Goal: Task Accomplishment & Management: Use online tool/utility

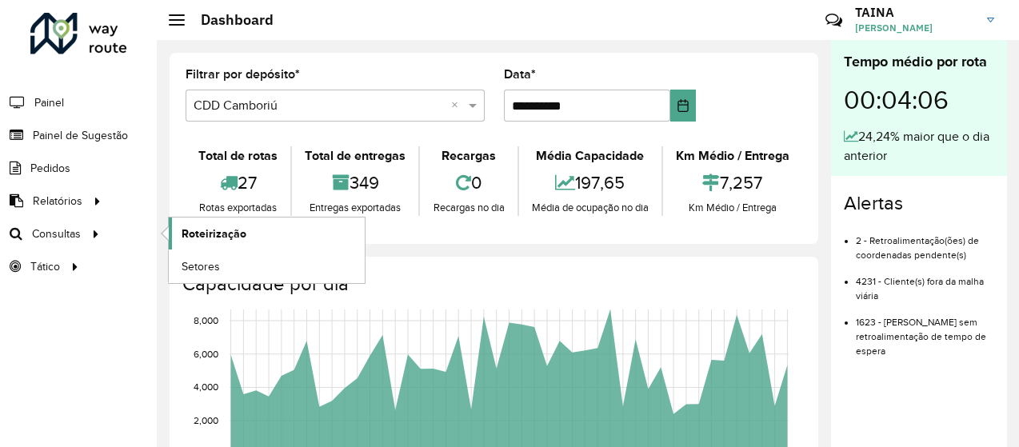
click at [182, 230] on span "Roteirização" at bounding box center [214, 234] width 65 height 17
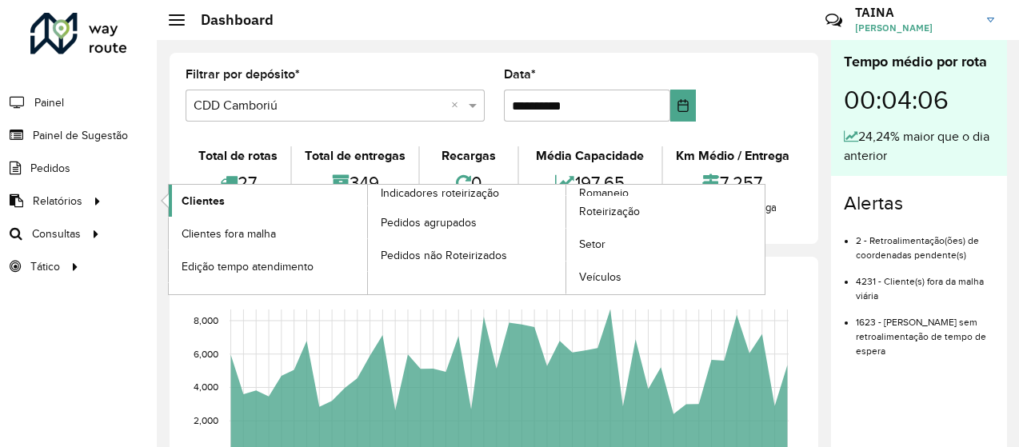
click at [202, 198] on span "Clientes" at bounding box center [203, 201] width 43 height 17
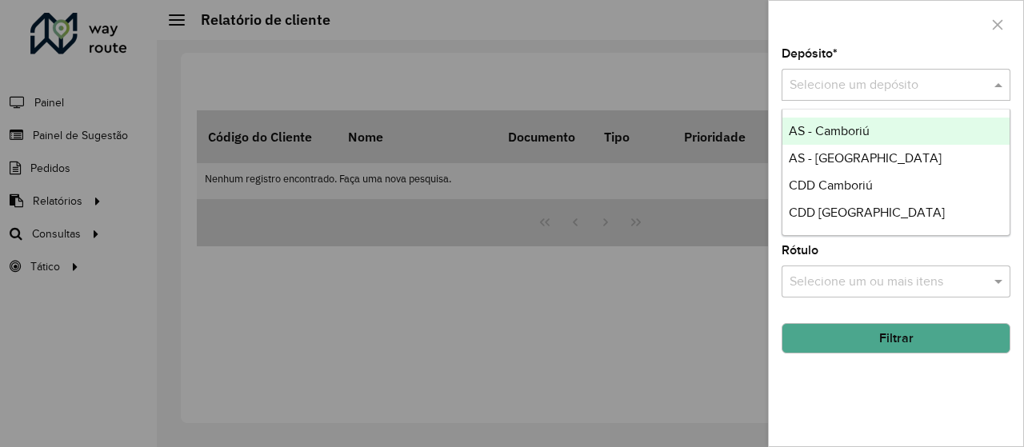
click at [963, 90] on input "text" at bounding box center [879, 85] width 181 height 19
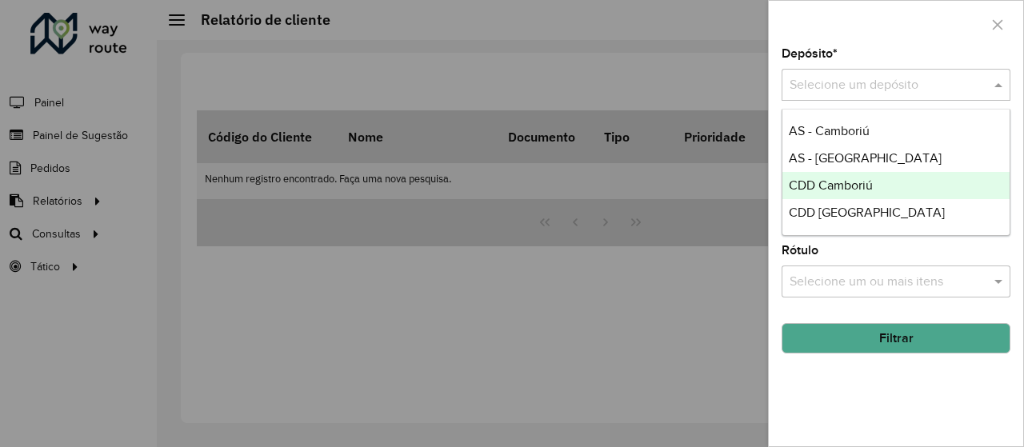
click at [902, 175] on div "CDD Camboriú" at bounding box center [896, 185] width 228 height 27
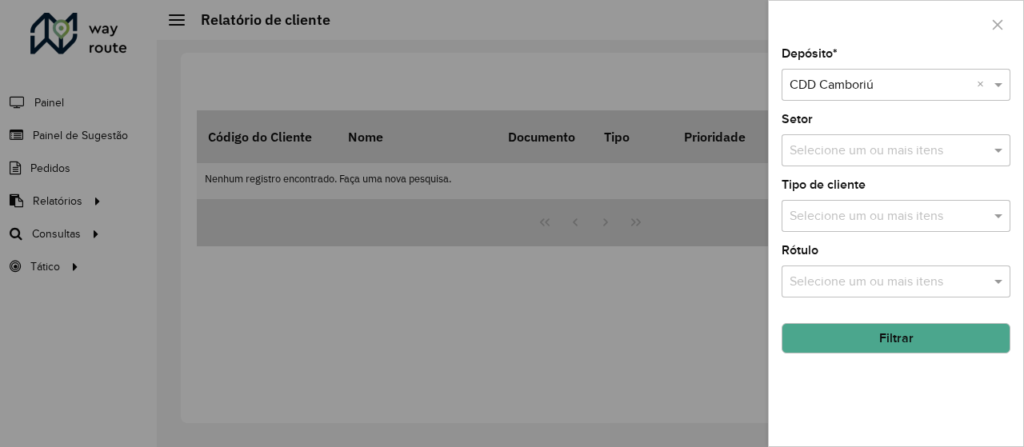
click at [886, 210] on input "text" at bounding box center [887, 216] width 205 height 19
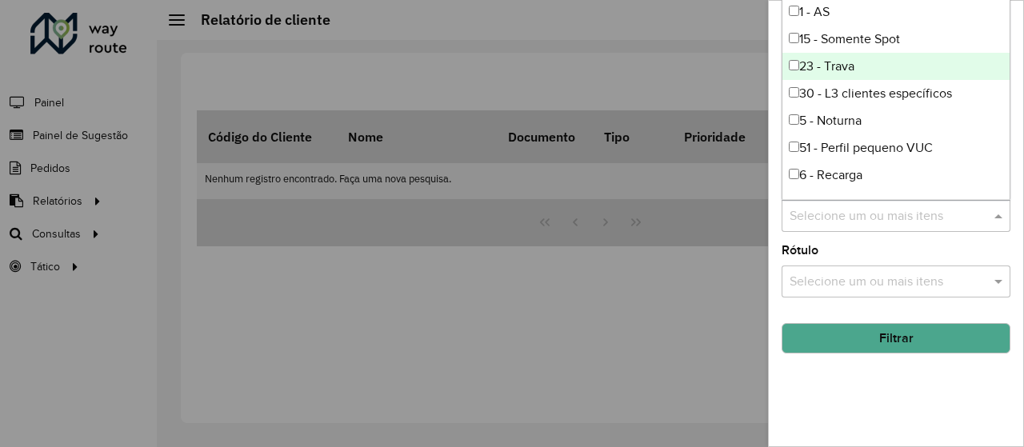
click at [870, 73] on div "23 - Trava" at bounding box center [896, 66] width 228 height 27
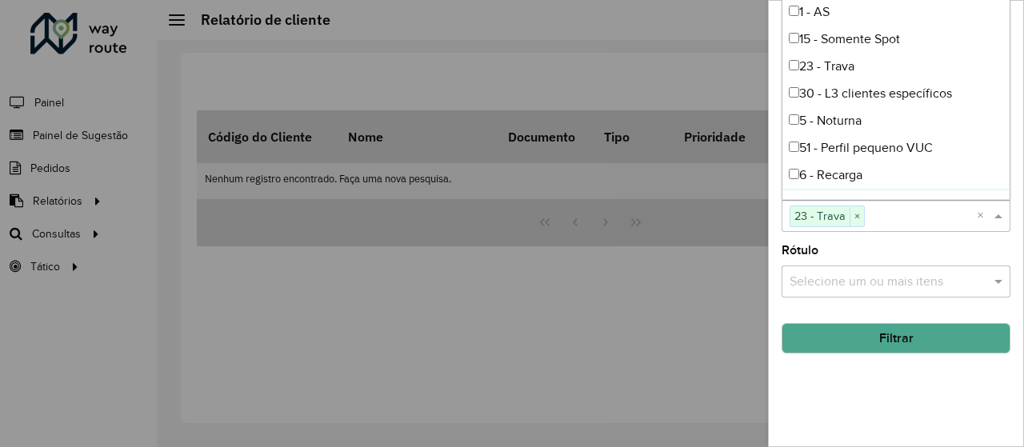
click at [869, 334] on button "Filtrar" at bounding box center [895, 338] width 229 height 30
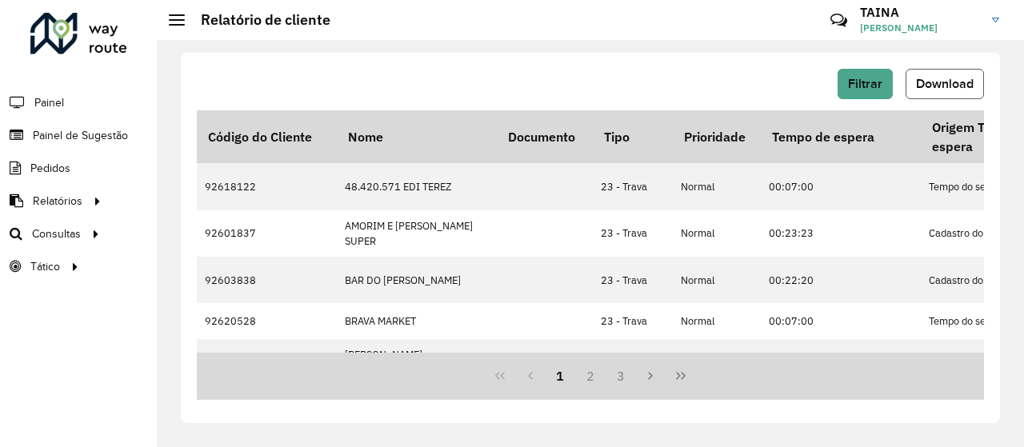
click at [921, 87] on span "Download" at bounding box center [945, 84] width 58 height 14
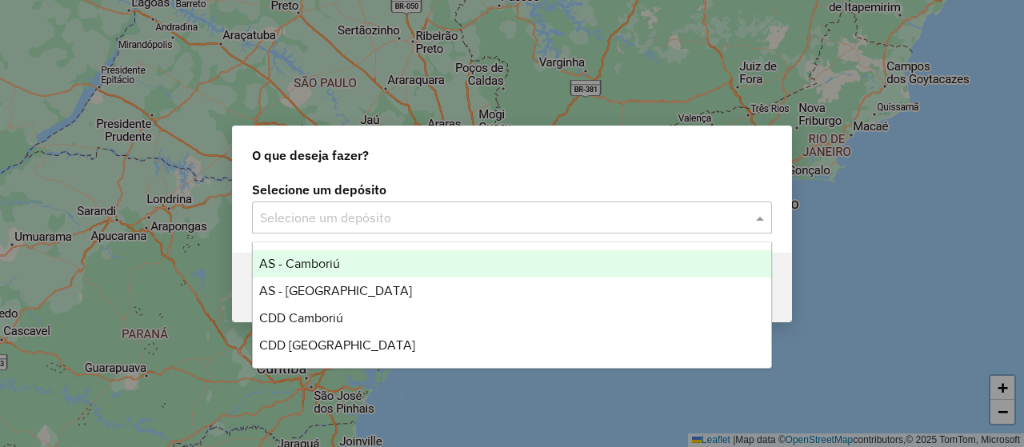
click at [334, 202] on div "Selecione um depósito" at bounding box center [512, 218] width 520 height 32
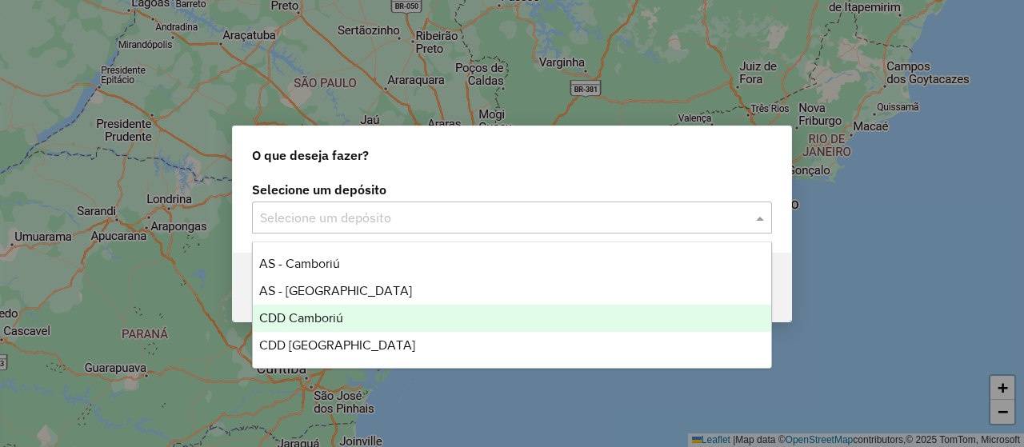
click at [346, 329] on div "CDD Camboriú" at bounding box center [512, 318] width 518 height 27
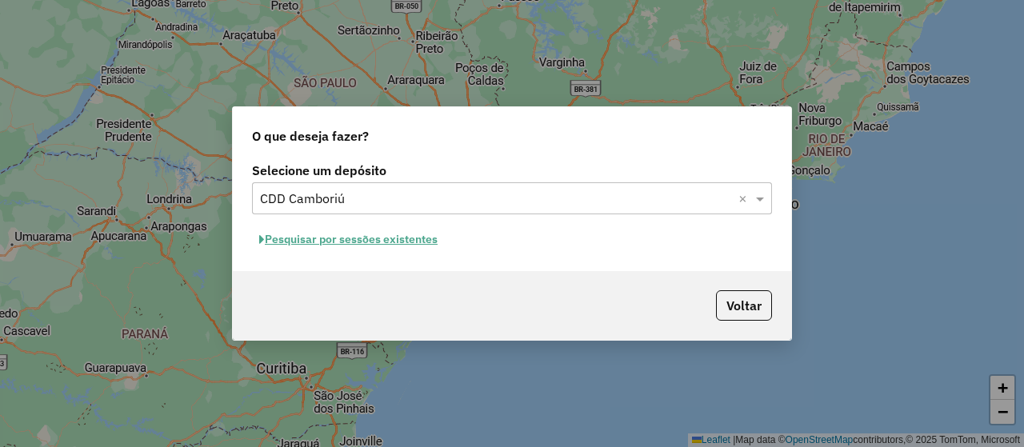
click at [430, 242] on button "Pesquisar por sessões existentes" at bounding box center [348, 239] width 193 height 25
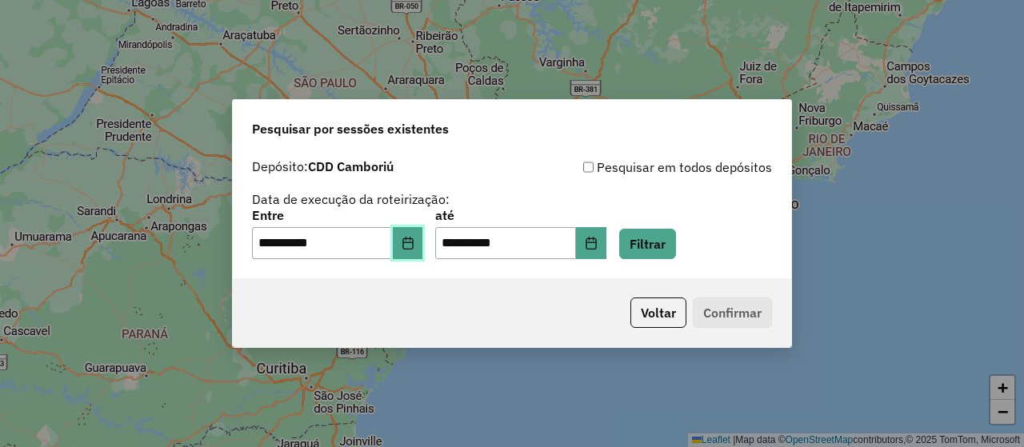
click at [408, 250] on button "Choose Date" at bounding box center [408, 243] width 30 height 32
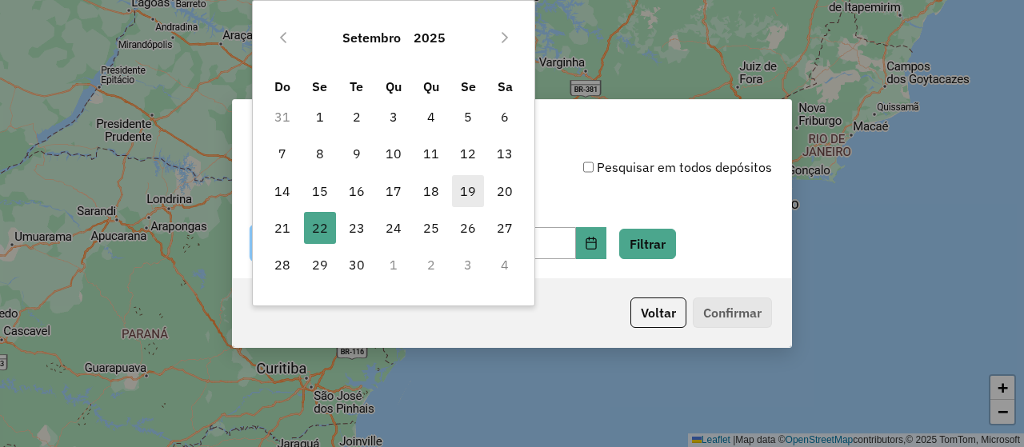
click at [472, 186] on span "19" at bounding box center [468, 191] width 32 height 32
type input "**********"
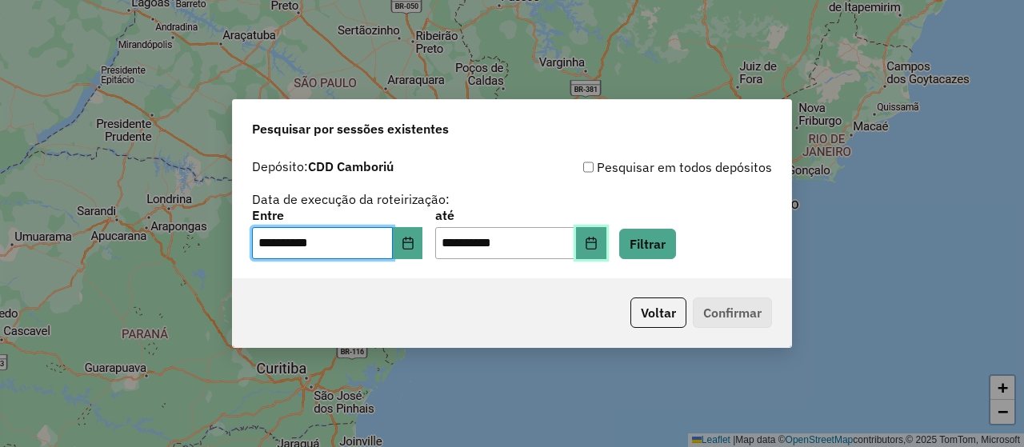
click at [604, 229] on button "Choose Date" at bounding box center [591, 243] width 30 height 32
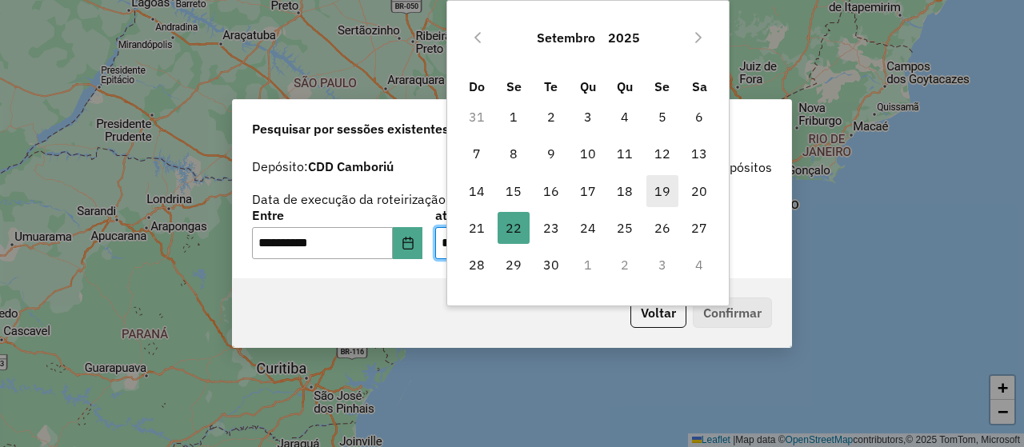
click at [665, 188] on span "19" at bounding box center [662, 191] width 32 height 32
type input "**********"
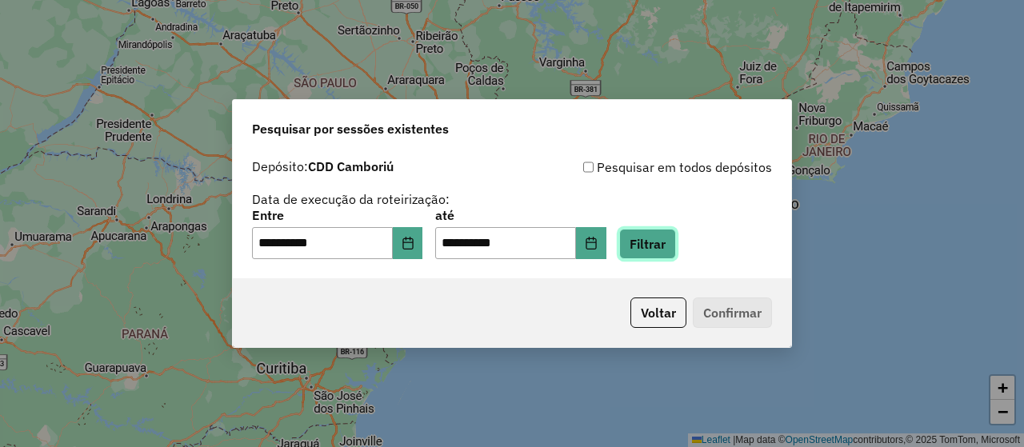
click at [670, 257] on button "Filtrar" at bounding box center [647, 244] width 57 height 30
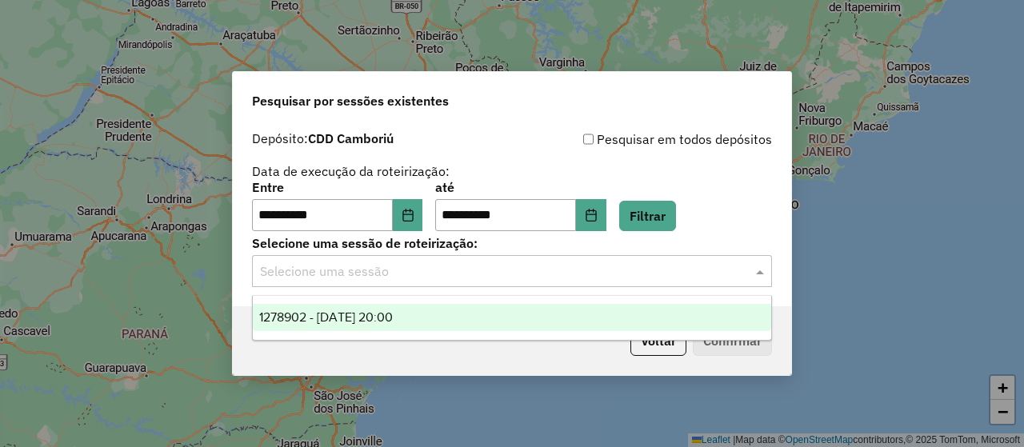
click at [677, 263] on input "text" at bounding box center [496, 271] width 472 height 19
click at [485, 330] on div "1278902 - [DATE] 20:00" at bounding box center [512, 317] width 518 height 27
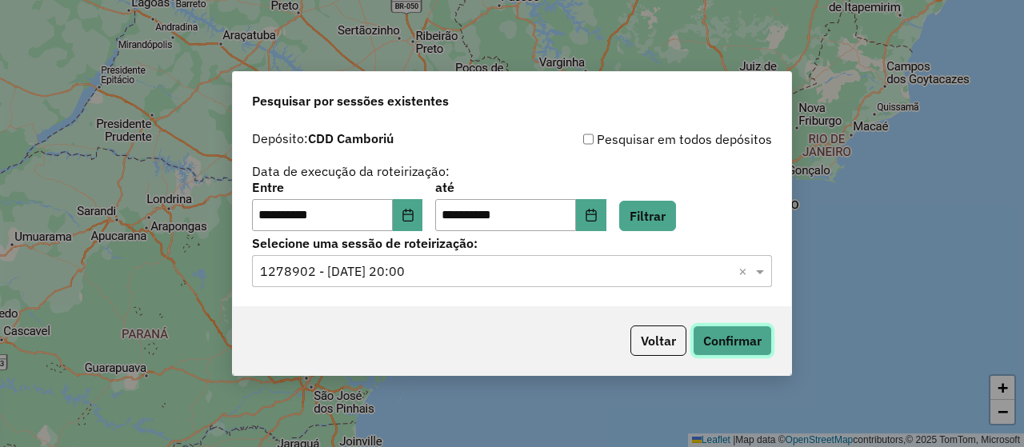
click at [740, 346] on button "Confirmar" at bounding box center [732, 341] width 79 height 30
click at [417, 224] on button "Choose Date" at bounding box center [408, 215] width 30 height 32
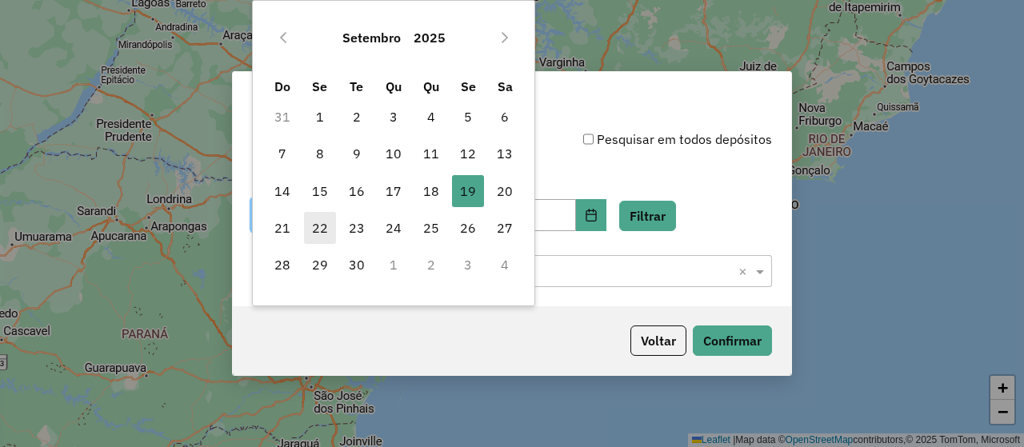
click at [333, 238] on span "22" at bounding box center [320, 228] width 32 height 32
type input "**********"
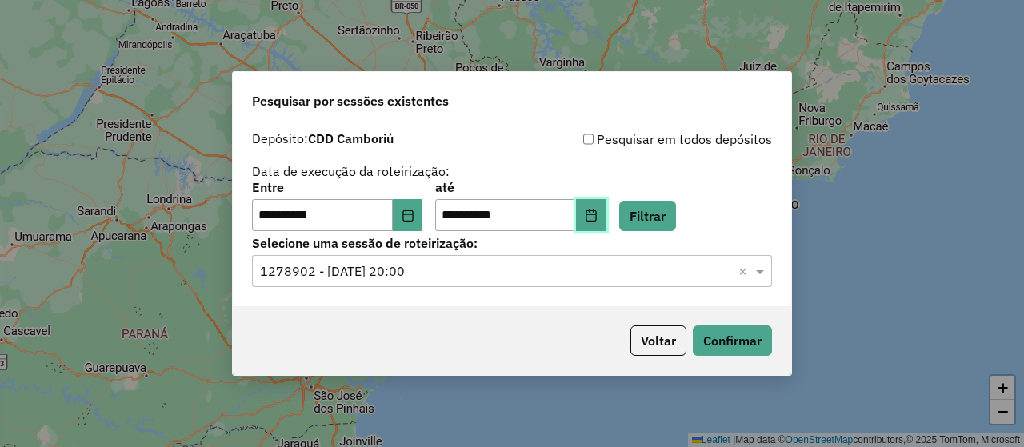
click at [606, 206] on button "Choose Date" at bounding box center [591, 215] width 30 height 32
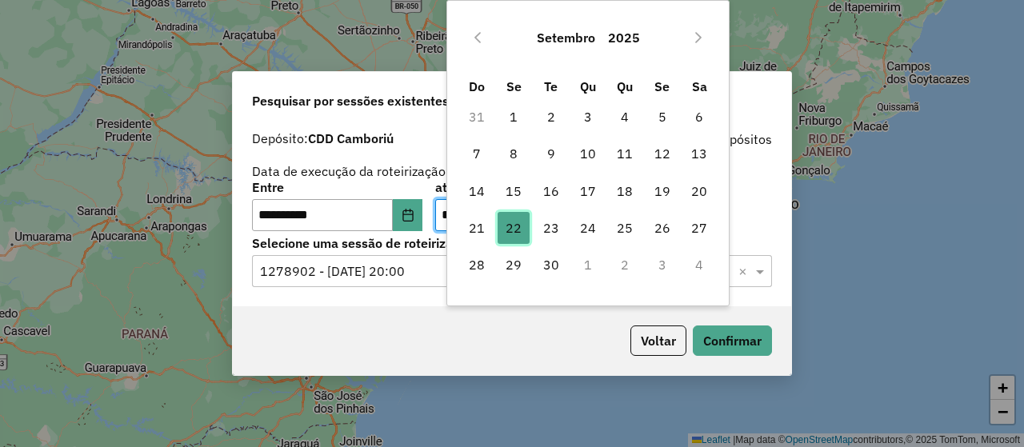
click at [514, 230] on span "22" at bounding box center [514, 228] width 32 height 32
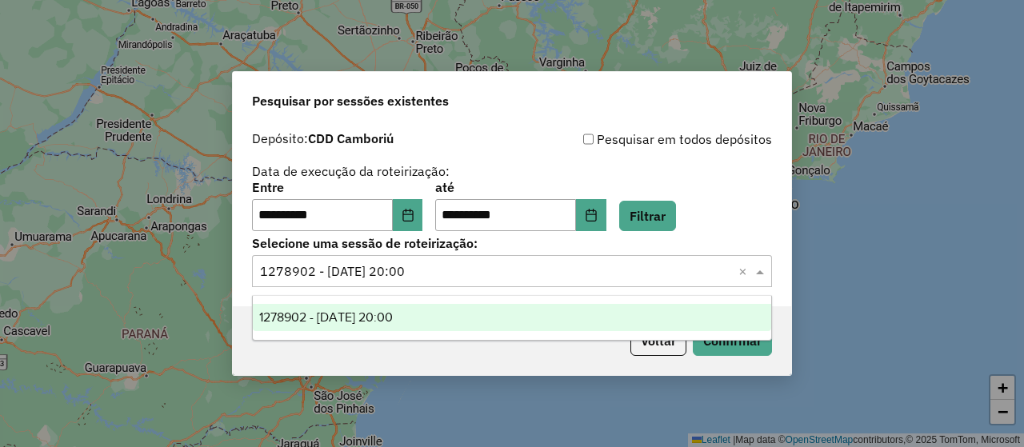
click at [502, 270] on input "text" at bounding box center [496, 271] width 472 height 19
click at [676, 210] on button "Filtrar" at bounding box center [647, 216] width 57 height 30
click at [562, 278] on input "text" at bounding box center [496, 271] width 472 height 19
click at [487, 310] on div "1280320 - [DATE] 16:54" at bounding box center [512, 317] width 518 height 27
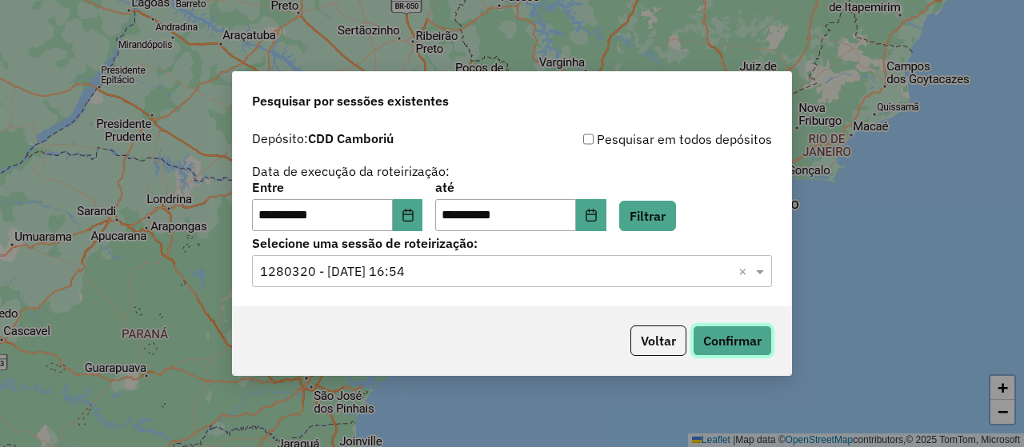
click at [737, 341] on button "Confirmar" at bounding box center [732, 341] width 79 height 30
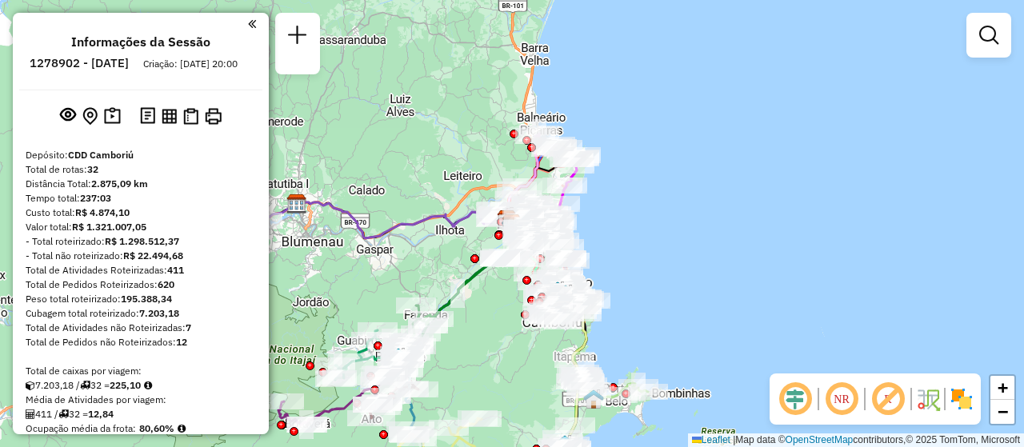
click at [740, 346] on div "Janela de atendimento Grade de atendimento Capacidade Transportadoras Veículos …" at bounding box center [512, 223] width 1024 height 447
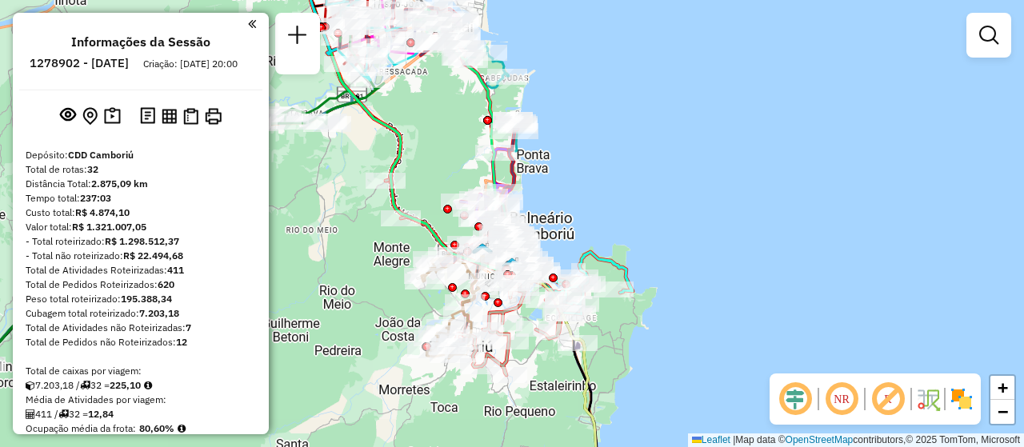
drag, startPoint x: 512, startPoint y: 234, endPoint x: 564, endPoint y: 225, distance: 52.9
click at [564, 225] on div "Janela de atendimento Grade de atendimento Capacidade Transportadoras Veículos …" at bounding box center [512, 223] width 1024 height 447
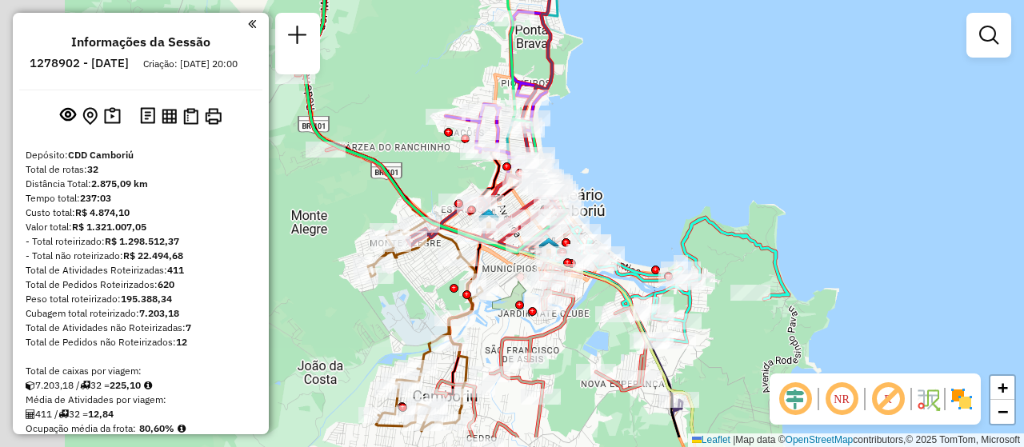
drag, startPoint x: 570, startPoint y: 217, endPoint x: 651, endPoint y: 159, distance: 99.9
click at [651, 159] on div "Janela de atendimento Grade de atendimento Capacidade Transportadoras Veículos …" at bounding box center [512, 223] width 1024 height 447
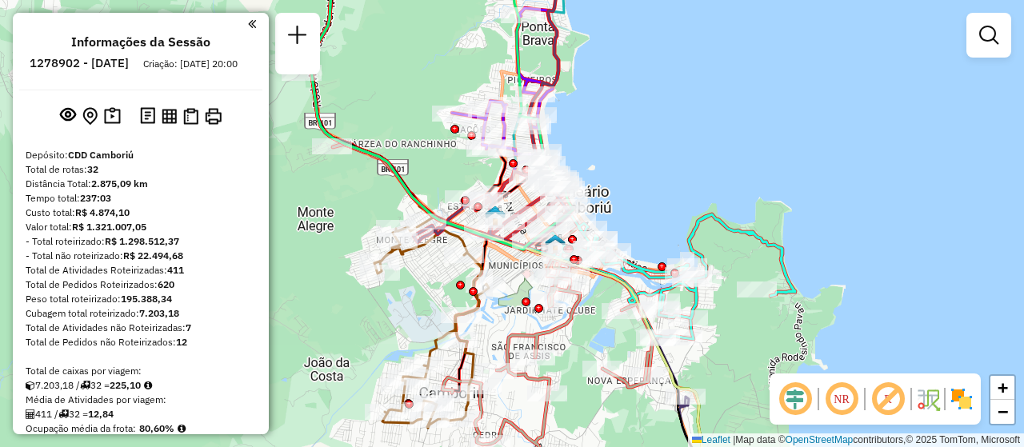
click at [939, 396] on img at bounding box center [928, 399] width 26 height 26
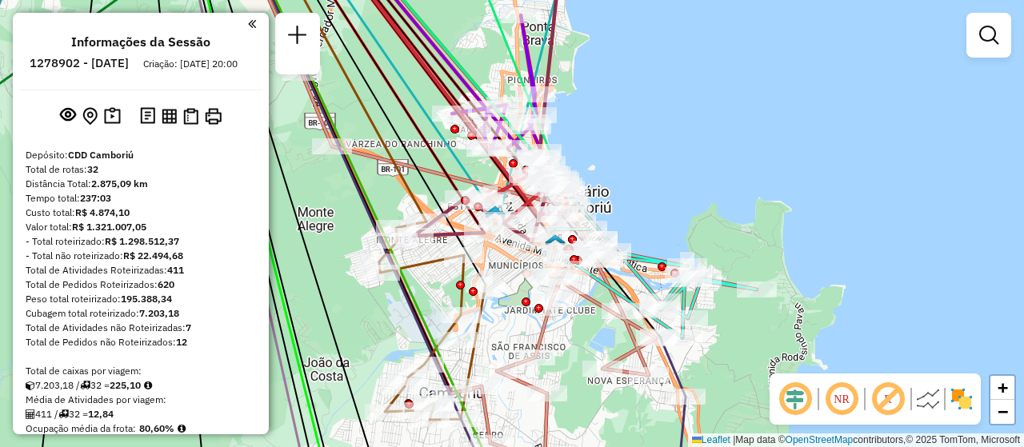
click at [939, 396] on img at bounding box center [928, 399] width 26 height 26
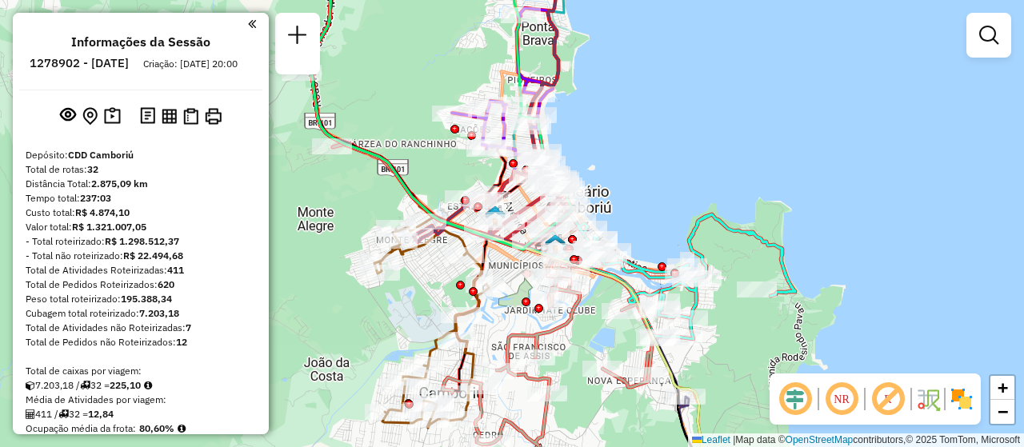
click at [965, 404] on img at bounding box center [962, 399] width 26 height 26
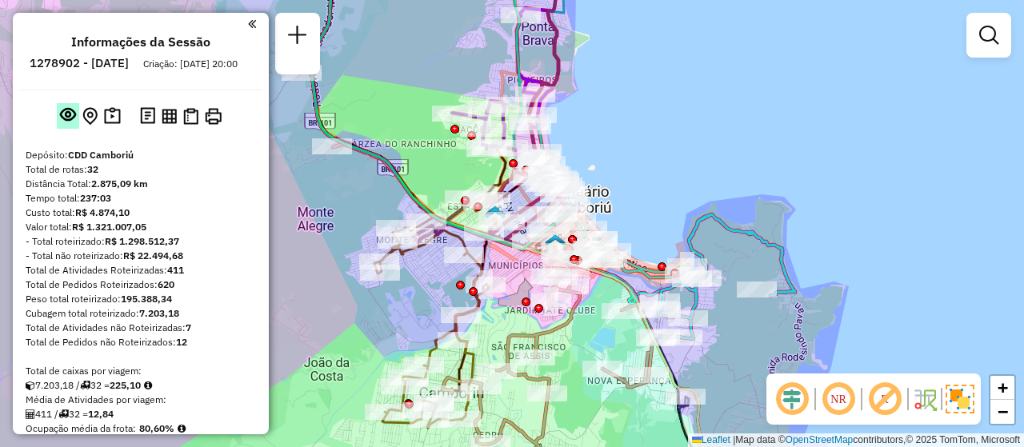
click at [70, 122] on em at bounding box center [68, 114] width 16 height 16
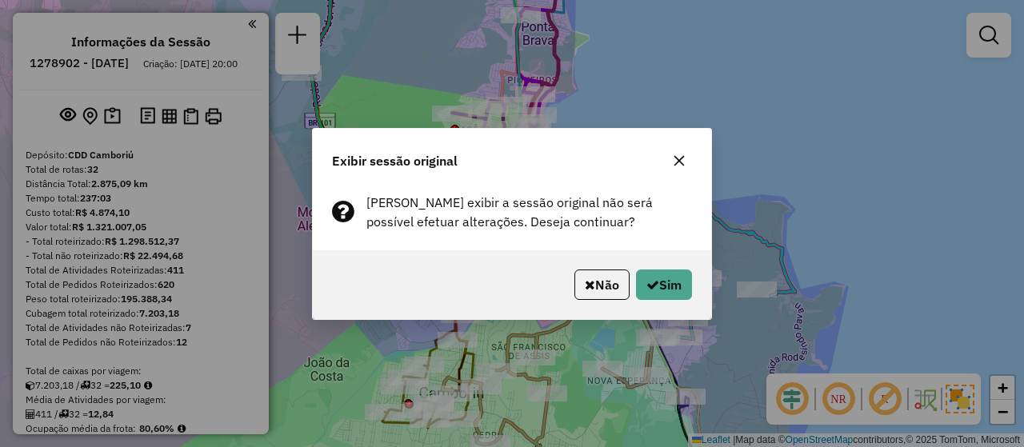
click at [686, 162] on button "button" at bounding box center [679, 161] width 26 height 26
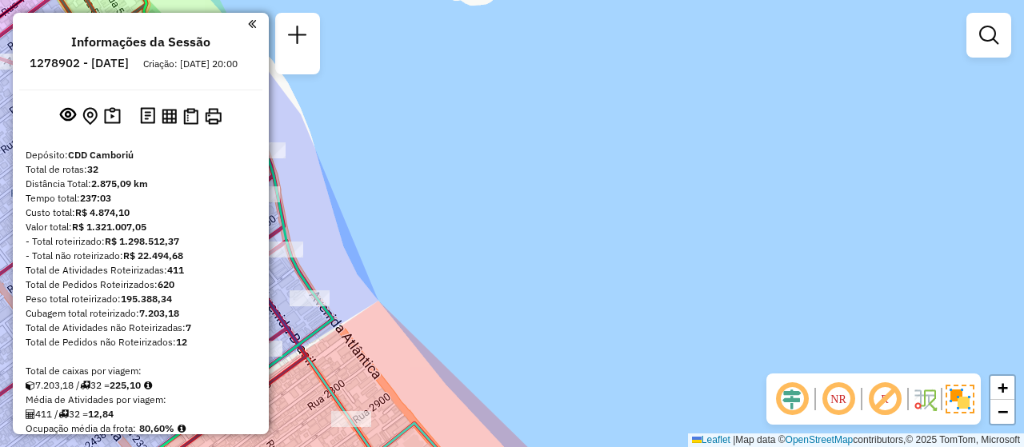
click at [248, 25] on em at bounding box center [252, 24] width 8 height 14
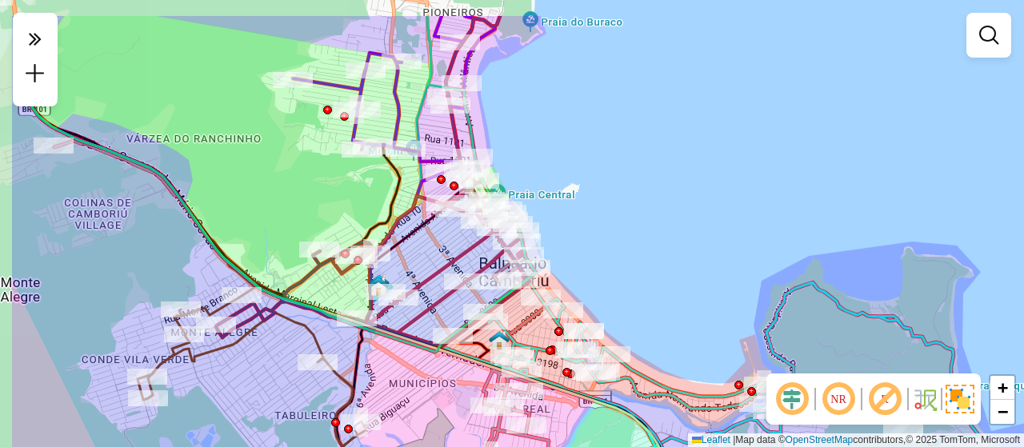
drag, startPoint x: 454, startPoint y: 140, endPoint x: 568, endPoint y: 201, distance: 129.5
click at [568, 201] on div "Janela de atendimento Grade de atendimento Capacidade Transportadoras Veículos …" at bounding box center [512, 223] width 1024 height 447
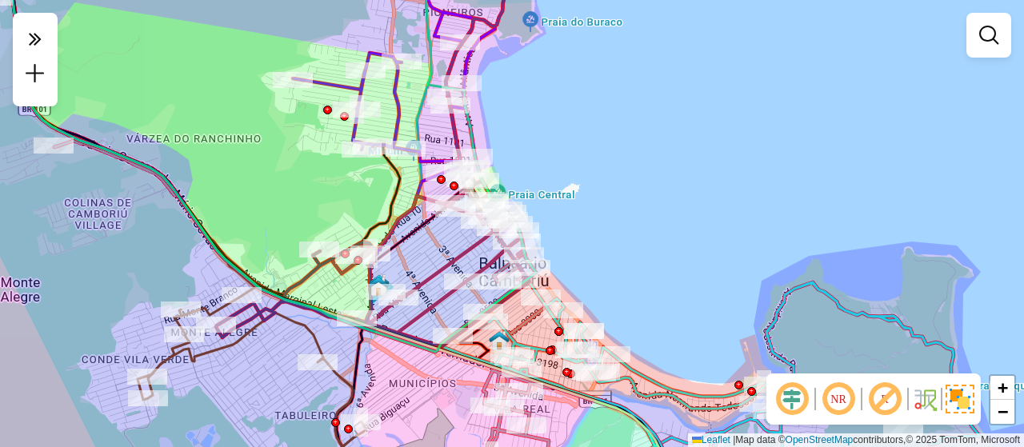
click at [568, 201] on div "Janela de atendimento Grade de atendimento Capacidade Transportadoras Veículos …" at bounding box center [512, 223] width 1024 height 447
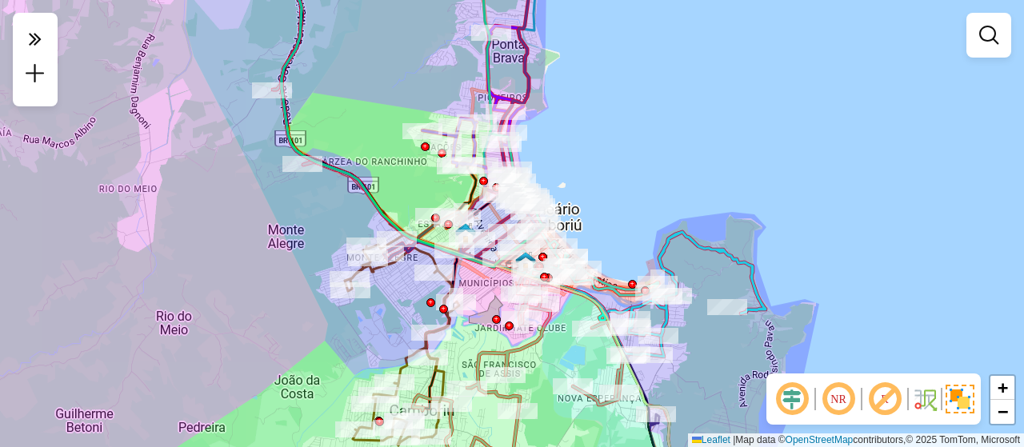
drag, startPoint x: 568, startPoint y: 201, endPoint x: 554, endPoint y: 182, distance: 24.0
click at [554, 182] on div "Janela de atendimento Grade de atendimento Capacidade Transportadoras Veículos …" at bounding box center [512, 223] width 1024 height 447
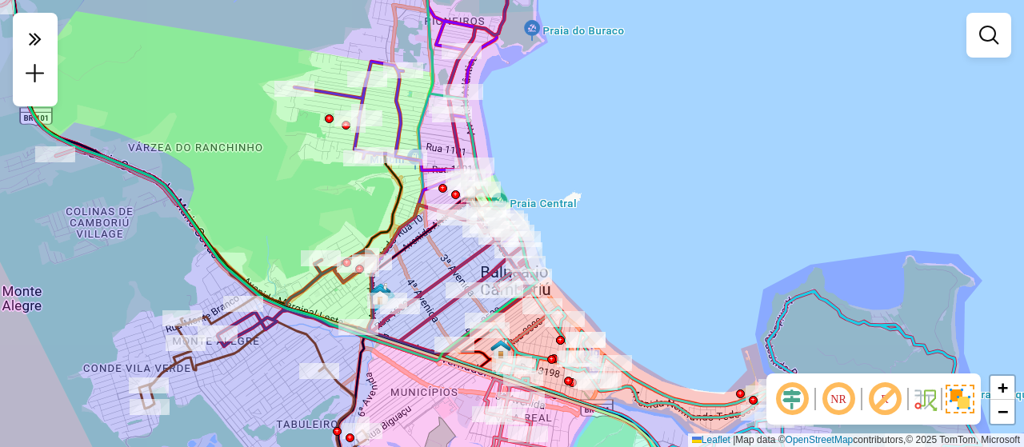
drag, startPoint x: 554, startPoint y: 182, endPoint x: 571, endPoint y: 212, distance: 35.1
click at [571, 212] on div "Janela de atendimento Grade de atendimento Capacidade Transportadoras Veículos …" at bounding box center [512, 223] width 1024 height 447
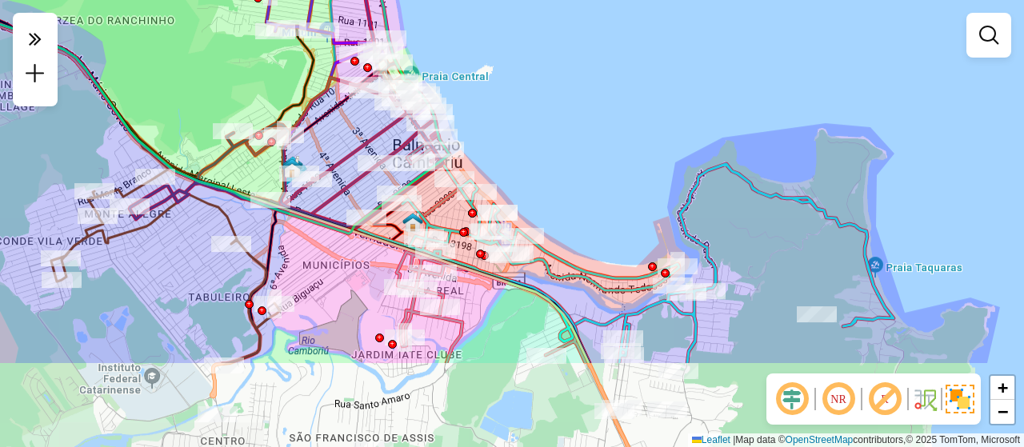
drag, startPoint x: 659, startPoint y: 314, endPoint x: 568, endPoint y: 185, distance: 158.4
click at [568, 185] on div "Janela de atendimento Grade de atendimento Capacidade Transportadoras Veículos …" at bounding box center [512, 223] width 1024 height 447
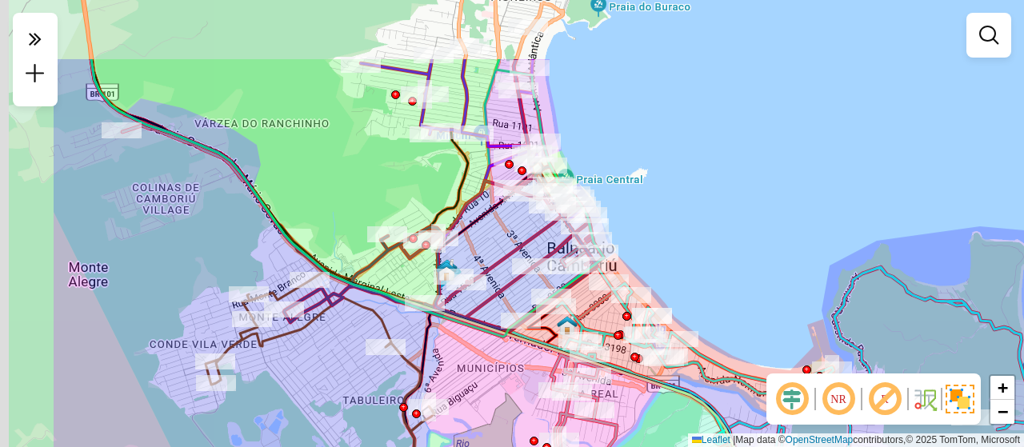
drag, startPoint x: 475, startPoint y: 310, endPoint x: 633, endPoint y: 418, distance: 192.1
click at [633, 418] on div "Janela de atendimento Grade de atendimento Capacidade Transportadoras Veículos …" at bounding box center [512, 223] width 1024 height 447
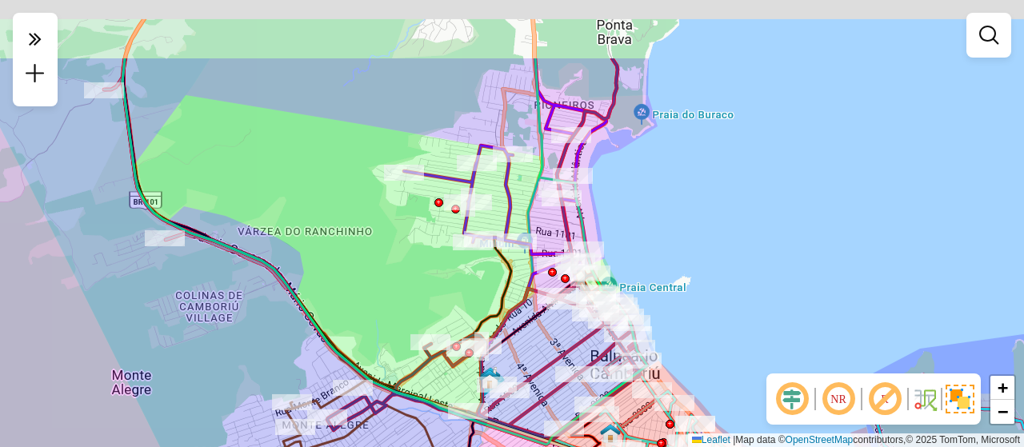
drag, startPoint x: 628, startPoint y: 106, endPoint x: 669, endPoint y: 210, distance: 111.7
click at [669, 210] on div "Janela de atendimento Grade de atendimento Capacidade Transportadoras Veículos …" at bounding box center [512, 223] width 1024 height 447
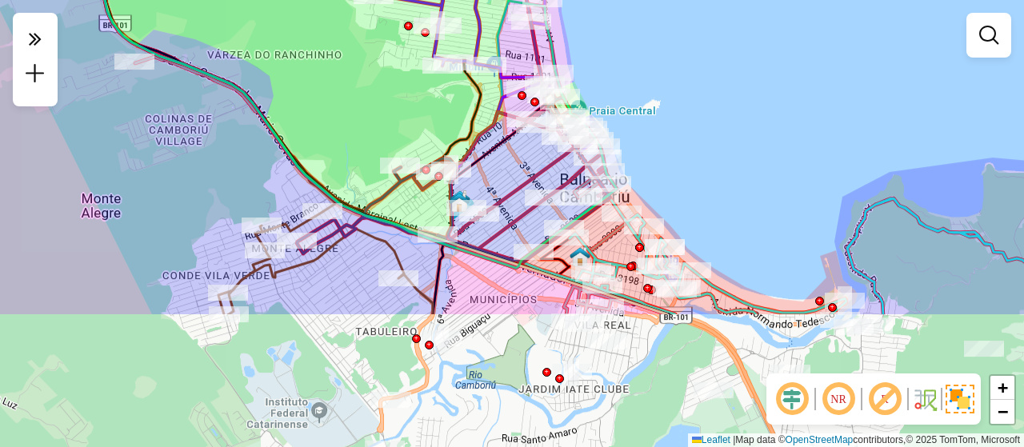
drag, startPoint x: 624, startPoint y: 258, endPoint x: 594, endPoint y: 81, distance: 180.2
click at [594, 81] on div "Janela de atendimento Grade de atendimento Capacidade Transportadoras Veículos …" at bounding box center [512, 223] width 1024 height 447
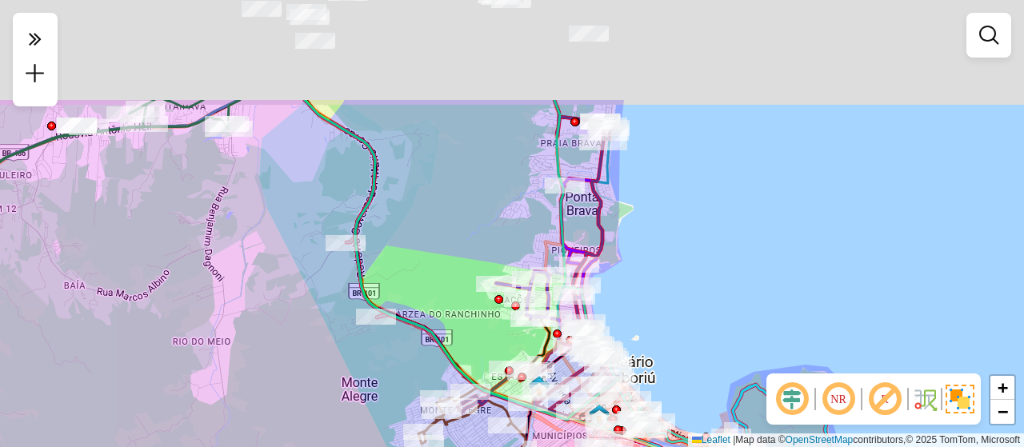
drag, startPoint x: 592, startPoint y: 78, endPoint x: 595, endPoint y: 222, distance: 144.8
click at [595, 222] on icon at bounding box center [536, 259] width 157 height 318
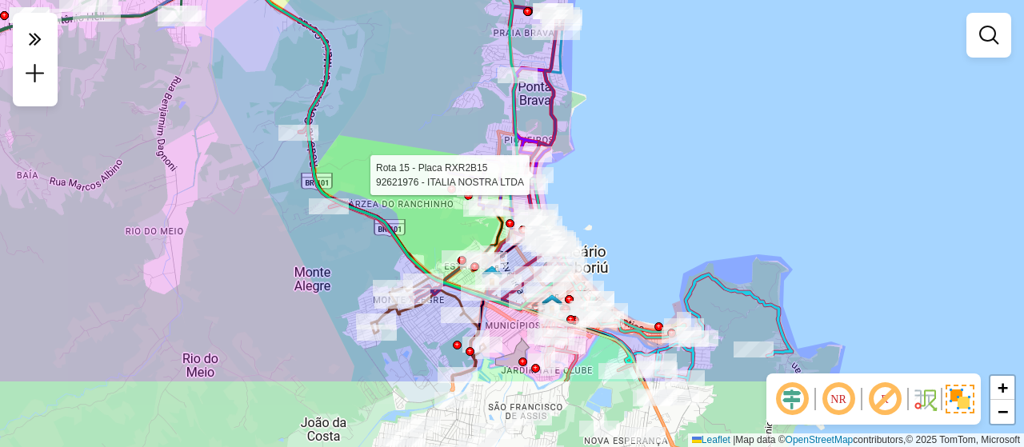
drag, startPoint x: 558, startPoint y: 210, endPoint x: 511, endPoint y: 100, distance: 119.3
click at [511, 100] on icon at bounding box center [475, 47] width 174 height 404
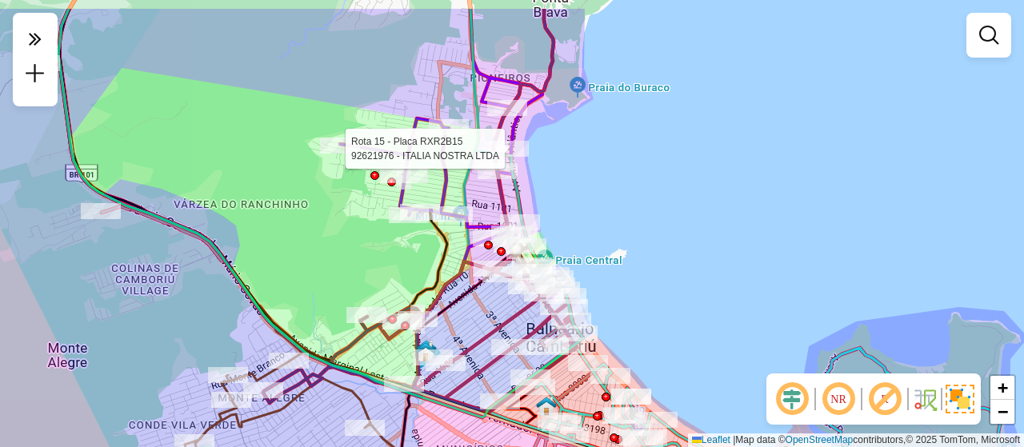
drag, startPoint x: 584, startPoint y: 176, endPoint x: 574, endPoint y: 237, distance: 61.5
click at [574, 237] on div "Rota 15 - Placa RXR2B15 92621976 - ITALIA NOSTRA LTDA Rota 15 - Placa RXR2B15 9…" at bounding box center [512, 223] width 1024 height 447
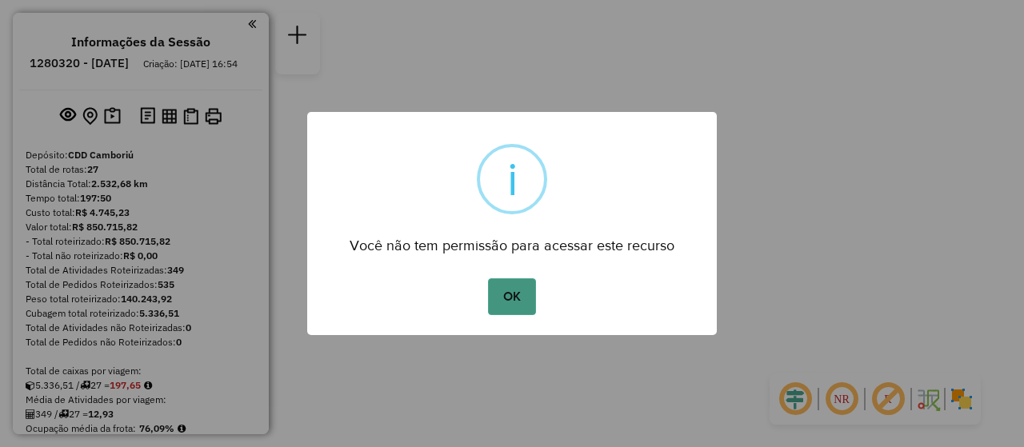
click at [511, 294] on button "OK" at bounding box center [511, 296] width 47 height 37
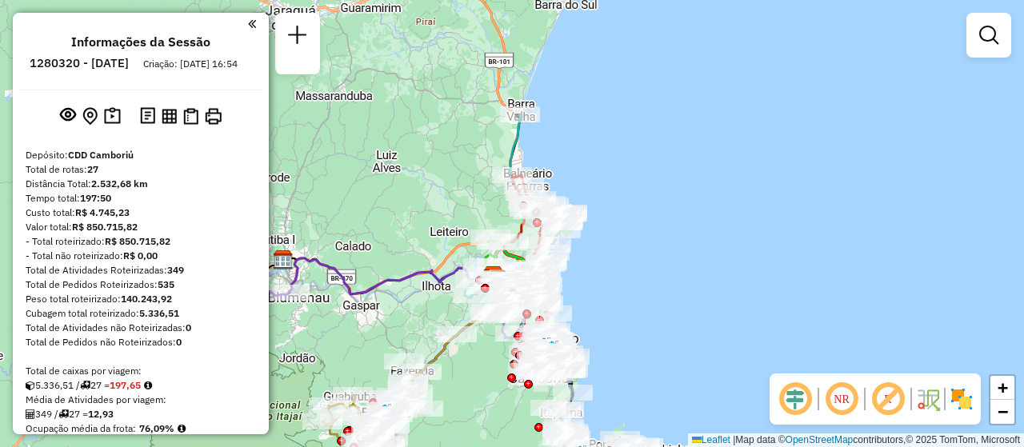
drag, startPoint x: 504, startPoint y: 362, endPoint x: 487, endPoint y: 418, distance: 58.5
click at [487, 418] on div "Janela de atendimento Grade de atendimento Capacidade Transportadoras Veículos …" at bounding box center [512, 223] width 1024 height 447
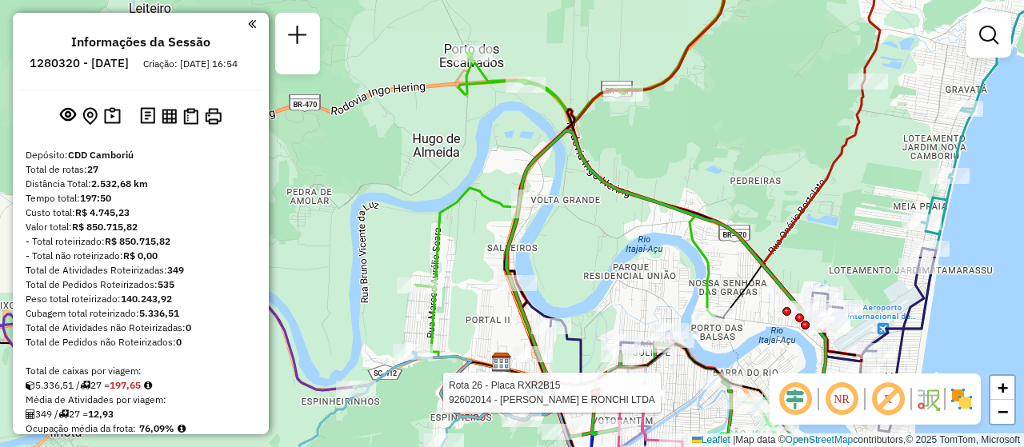
select select "**********"
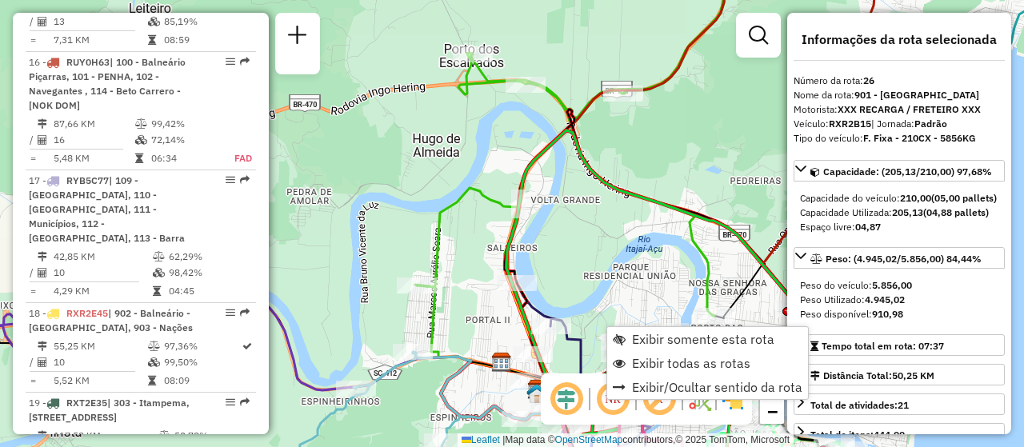
scroll to position [2844, 0]
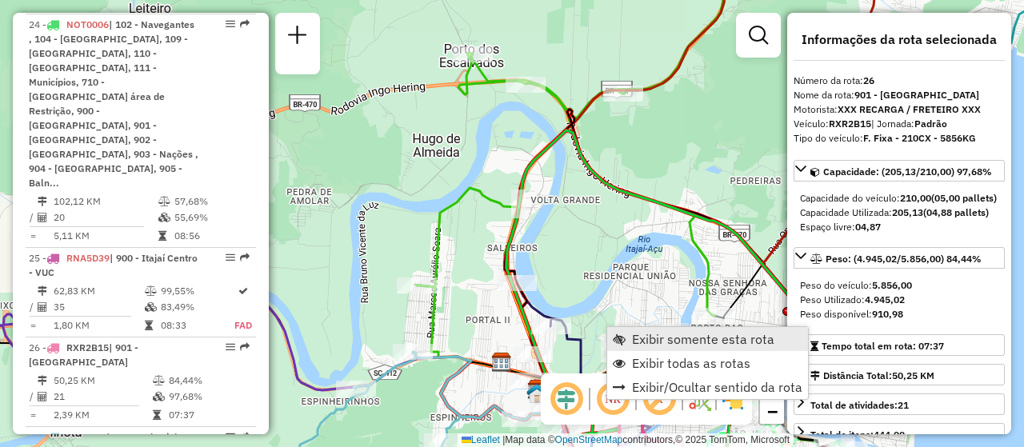
click at [648, 346] on span "Exibir somente esta rota" at bounding box center [703, 339] width 142 height 13
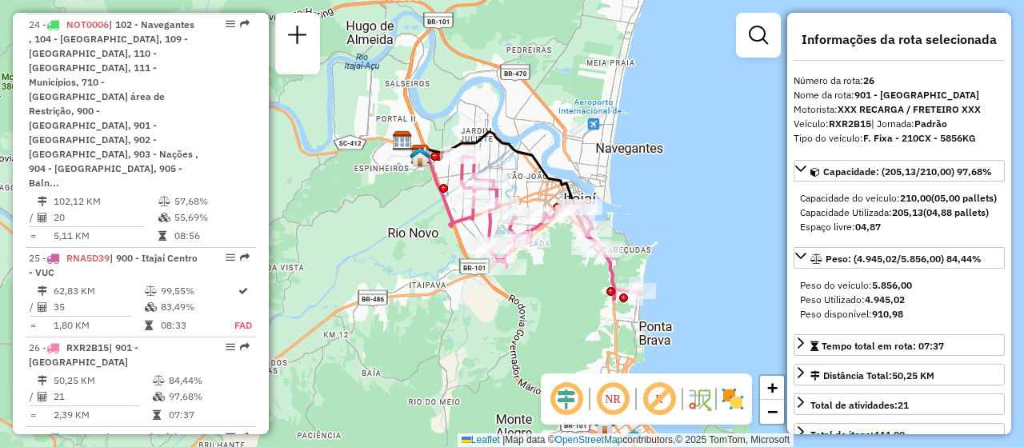
drag, startPoint x: 594, startPoint y: 316, endPoint x: 570, endPoint y: 261, distance: 60.2
click at [570, 261] on div "Janela de atendimento Grade de atendimento Capacidade Transportadoras Veículos …" at bounding box center [512, 223] width 1024 height 447
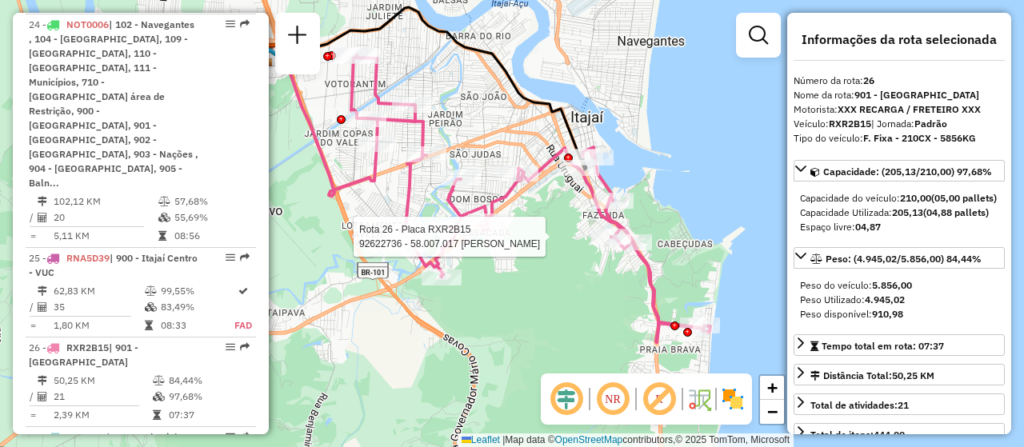
click at [552, 297] on div "Rota 26 - Placa RXR2B15 92622736 - 58.007.017 MARISTELA JOSIANE SAMUEL Janela d…" at bounding box center [512, 223] width 1024 height 447
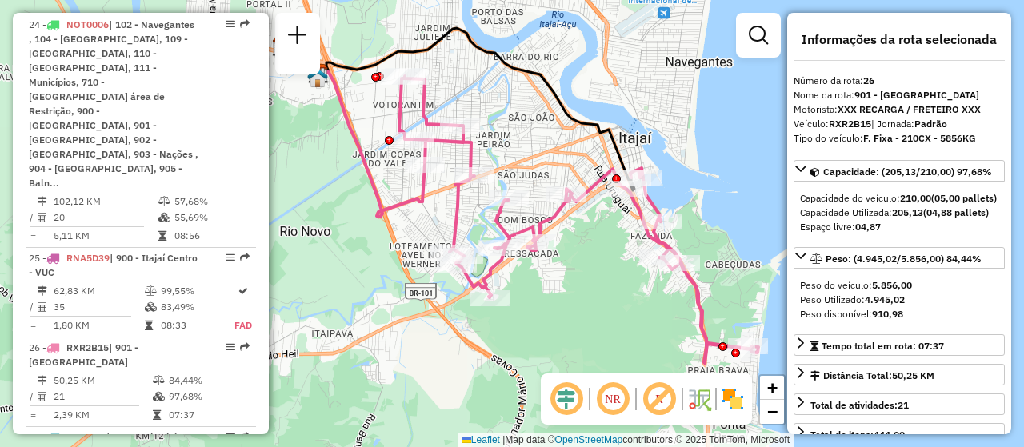
drag, startPoint x: 518, startPoint y: 290, endPoint x: 562, endPoint y: 310, distance: 47.6
click at [562, 310] on div "Janela de atendimento Grade de atendimento Capacidade Transportadoras Veículos …" at bounding box center [512, 223] width 1024 height 447
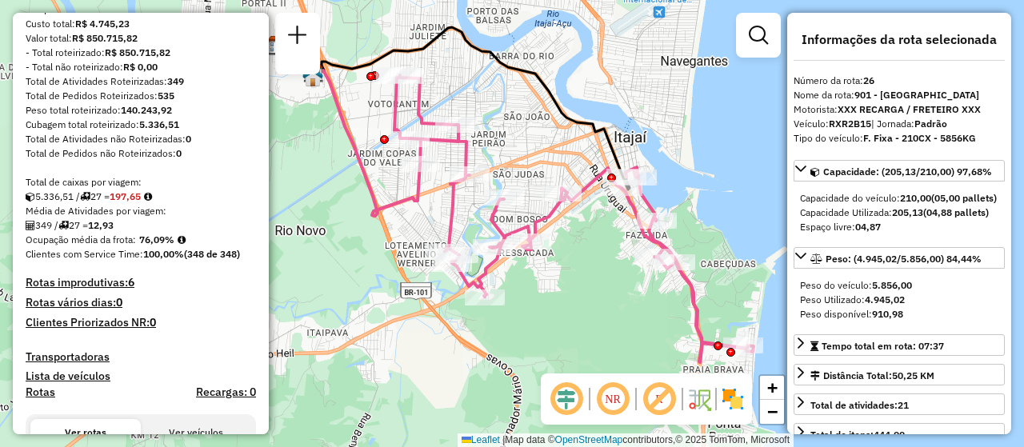
scroll to position [0, 0]
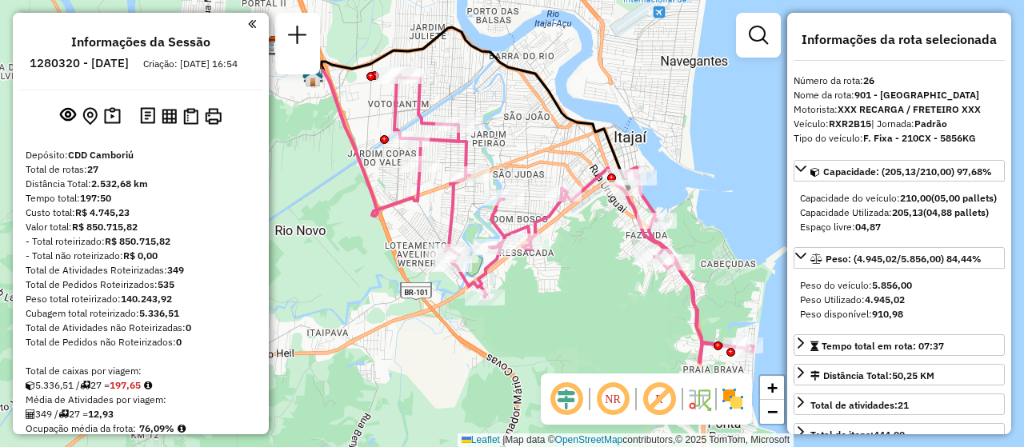
click at [248, 25] on em at bounding box center [252, 24] width 8 height 14
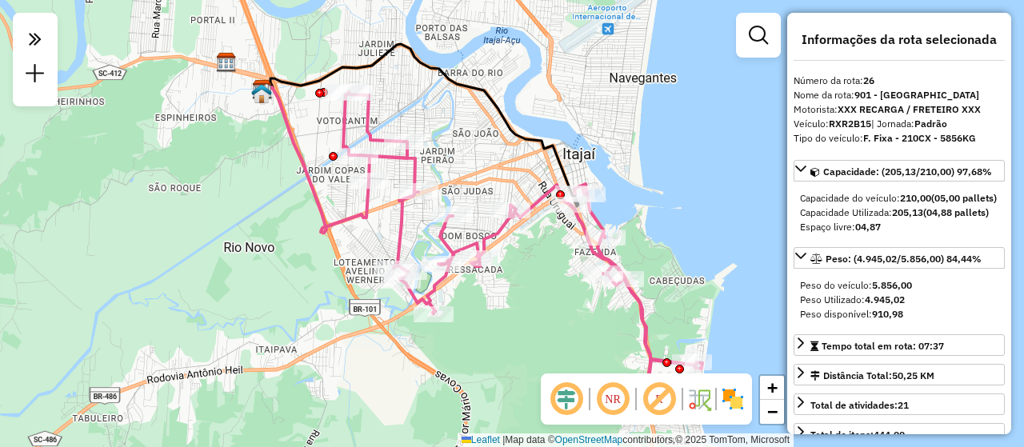
drag, startPoint x: 642, startPoint y: 94, endPoint x: 591, endPoint y: 110, distance: 53.9
click at [591, 110] on div "Janela de atendimento Grade de atendimento Capacidade Transportadoras Veículos …" at bounding box center [512, 223] width 1024 height 447
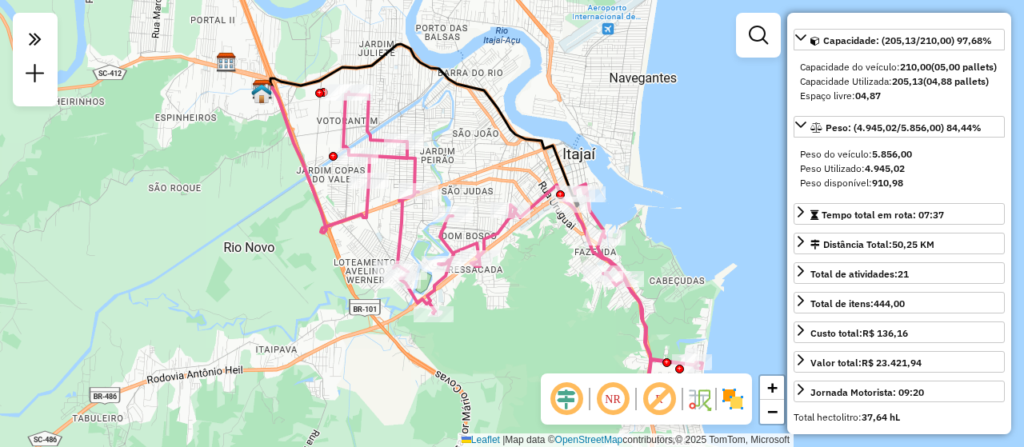
scroll to position [118, 0]
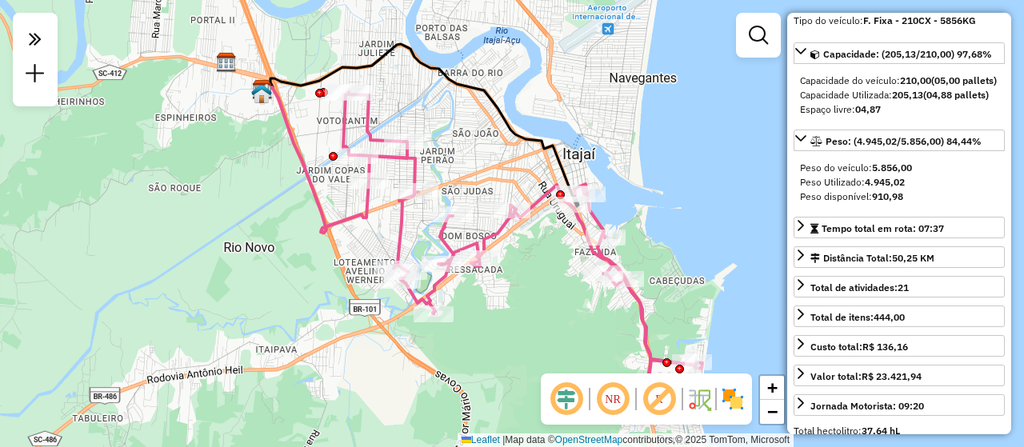
click at [765, 147] on div "Janela de atendimento Grade de atendimento Capacidade Transportadoras Veículos …" at bounding box center [512, 223] width 1024 height 447
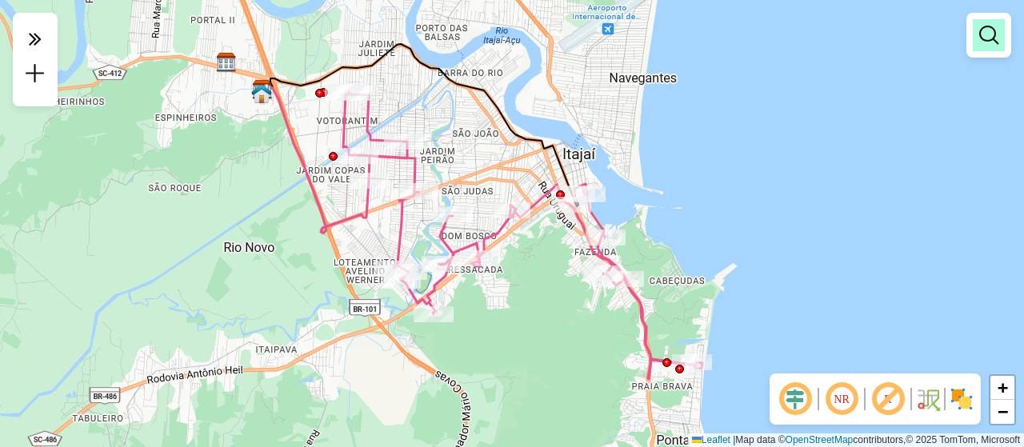
click at [989, 30] on em at bounding box center [988, 35] width 19 height 19
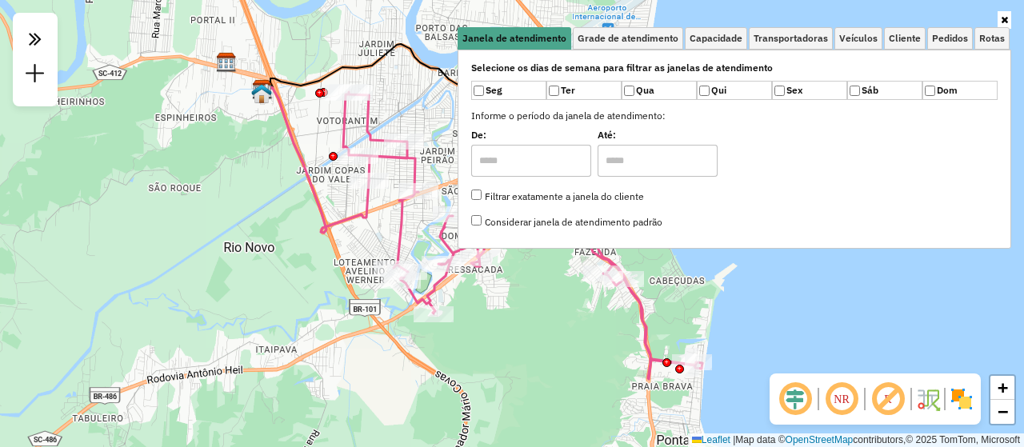
click at [1008, 20] on link at bounding box center [1004, 20] width 14 height 18
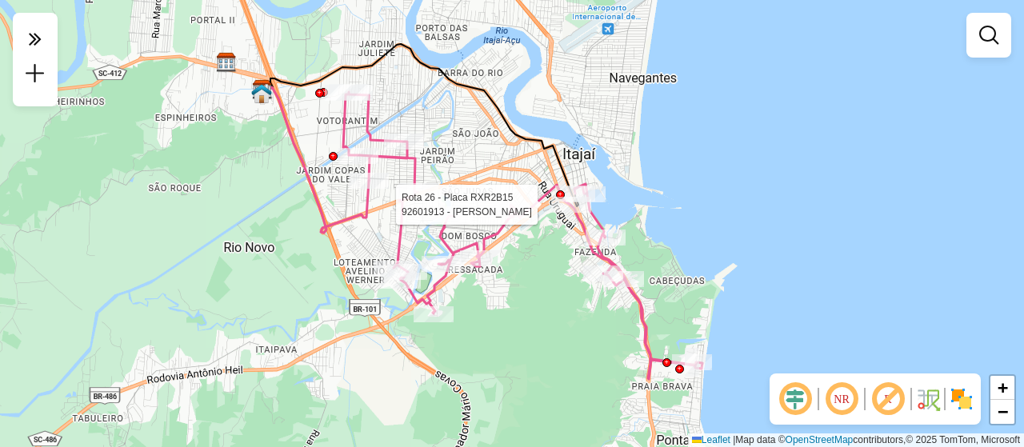
select select "**********"
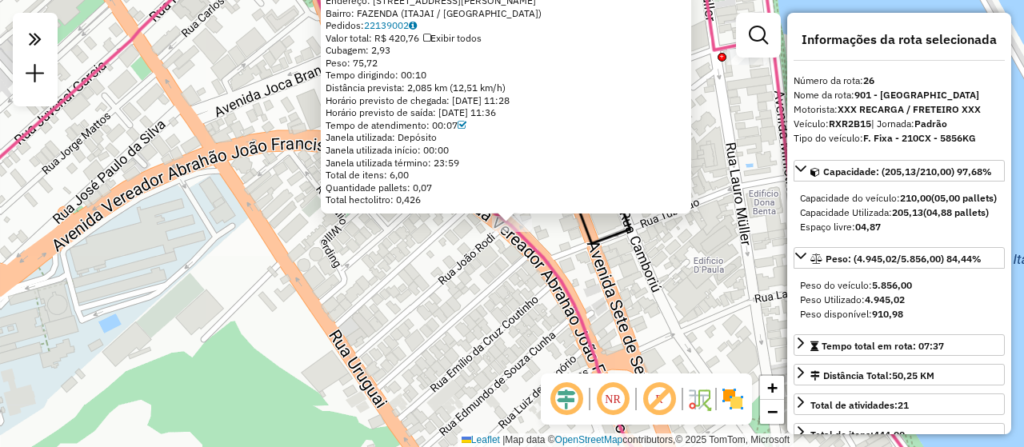
click at [589, 258] on div "92601913 - NELSO ANTONIO BUZZI Endereço: R DOMINGOS JOSE CABRAL 335 Bairro: FAZ…" at bounding box center [512, 223] width 1024 height 447
